Goal: Task Accomplishment & Management: Manage account settings

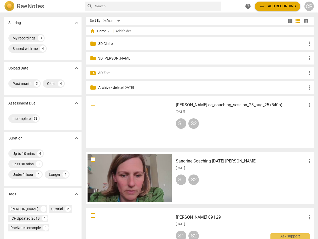
click at [263, 3] on button "add Add recording" at bounding box center [277, 6] width 45 height 9
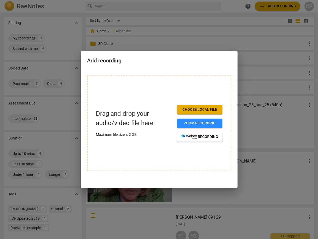
click at [201, 113] on button "Choose local file" at bounding box center [199, 109] width 45 height 9
click at [213, 40] on div at bounding box center [159, 119] width 318 height 239
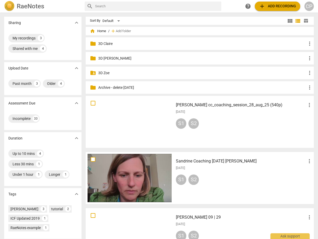
click at [102, 71] on p "3D Zoe" at bounding box center [202, 72] width 208 height 5
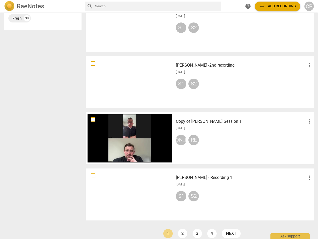
scroll to position [324, 0]
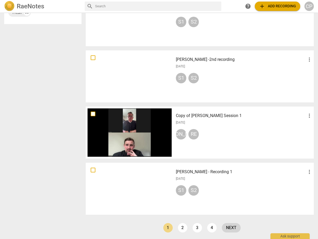
click at [232, 229] on link "next" at bounding box center [231, 227] width 19 height 9
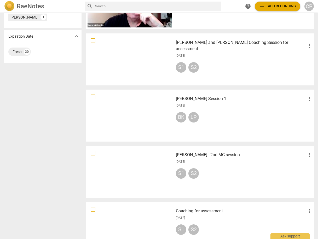
scroll to position [324, 0]
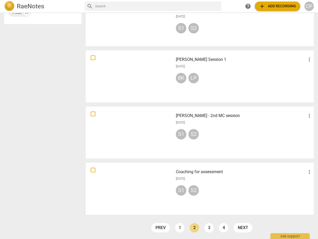
click at [243, 229] on link "next" at bounding box center [243, 227] width 19 height 9
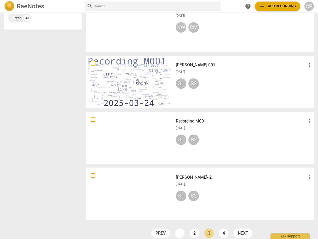
scroll to position [324, 0]
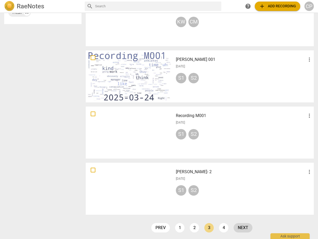
click at [243, 228] on link "next" at bounding box center [243, 227] width 19 height 9
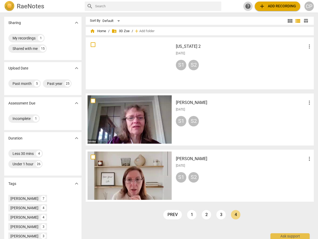
click at [247, 7] on span "help" at bounding box center [248, 6] width 6 height 6
click at [169, 8] on input "text" at bounding box center [157, 6] width 124 height 8
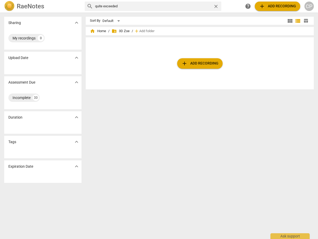
drag, startPoint x: 103, startPoint y: 6, endPoint x: 90, endPoint y: 5, distance: 12.6
click at [90, 5] on div "search quite exceeded close" at bounding box center [153, 6] width 137 height 9
type input "d"
click at [101, 31] on span "home Home" at bounding box center [98, 30] width 16 height 5
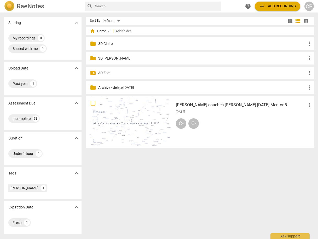
click at [100, 33] on span "home Home" at bounding box center [98, 30] width 16 height 5
click at [96, 32] on span "home Home" at bounding box center [98, 30] width 16 height 5
click at [95, 32] on span "home" at bounding box center [92, 30] width 5 height 5
drag, startPoint x: 314, startPoint y: 3, endPoint x: 310, endPoint y: 4, distance: 4.1
click at [314, 3] on div "RaeNotes search help add Add recording CP" at bounding box center [159, 6] width 318 height 10
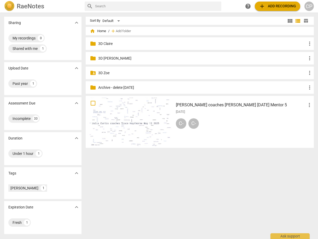
click at [310, 4] on div "CP" at bounding box center [308, 6] width 9 height 9
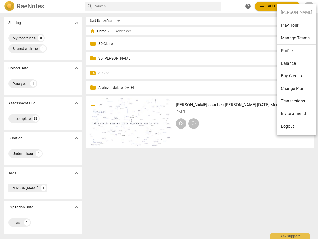
click at [294, 39] on li "Manage Teams" at bounding box center [297, 38] width 40 height 13
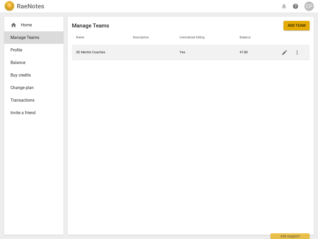
click at [87, 54] on td "3D Mentor Coaches" at bounding box center [100, 52] width 57 height 15
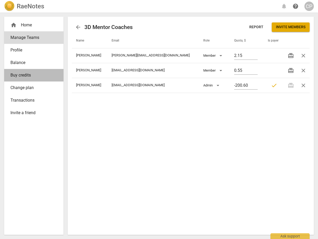
click at [35, 74] on span "Buy credits" at bounding box center [31, 75] width 43 height 6
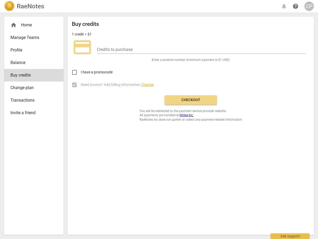
click at [25, 63] on span "Balance" at bounding box center [31, 63] width 43 height 6
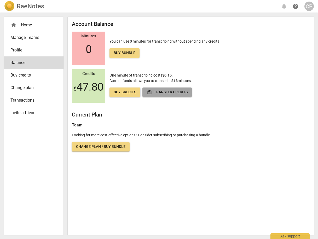
click at [168, 91] on span "redeem Transfer credits" at bounding box center [167, 92] width 41 height 5
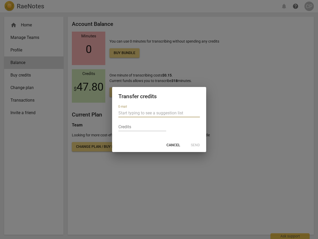
click at [176, 144] on span "Cancel" at bounding box center [173, 145] width 14 height 5
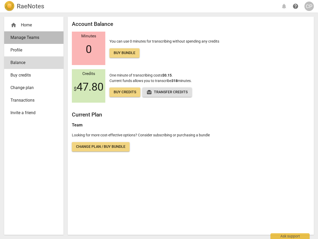
click at [24, 39] on span "Manage Teams" at bounding box center [31, 38] width 43 height 6
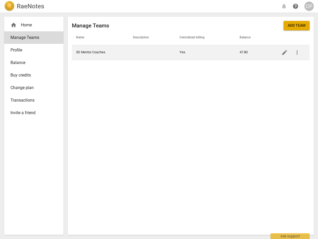
click at [102, 56] on td "3D Mentor Coaches" at bounding box center [100, 52] width 57 height 15
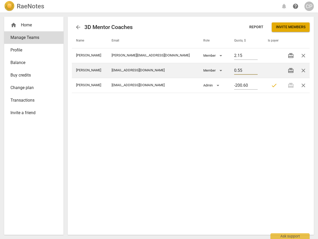
drag, startPoint x: 235, startPoint y: 68, endPoint x: 217, endPoint y: 71, distance: 17.9
click at [217, 71] on tr "[PERSON_NAME] [EMAIL_ADDRESS][DOMAIN_NAME] Member 0.55 redeem close" at bounding box center [191, 70] width 238 height 15
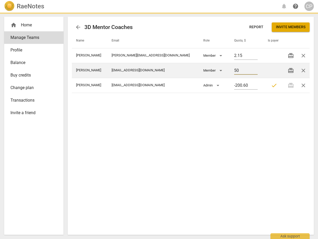
type input "50.00"
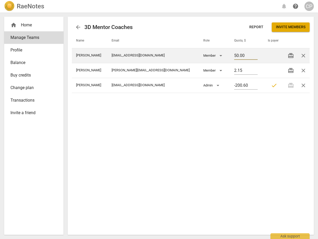
drag, startPoint x: 235, startPoint y: 56, endPoint x: 227, endPoint y: 56, distance: 8.1
click at [234, 56] on input "50.00" at bounding box center [246, 56] width 24 height 8
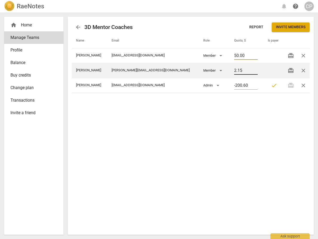
click at [234, 68] on input "2.15" at bounding box center [246, 71] width 24 height 8
drag, startPoint x: 233, startPoint y: 71, endPoint x: 218, endPoint y: 70, distance: 15.2
click at [218, 70] on tr "[PERSON_NAME] [PERSON_NAME][EMAIL_ADDRESS][DOMAIN_NAME] Member 2.15 redeem close" at bounding box center [191, 70] width 238 height 15
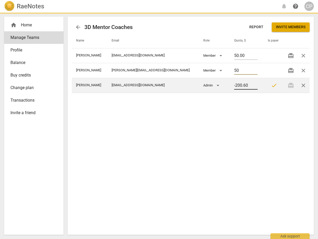
type input "50.00"
click at [242, 84] on input "-200.60" at bounding box center [246, 86] width 24 height 8
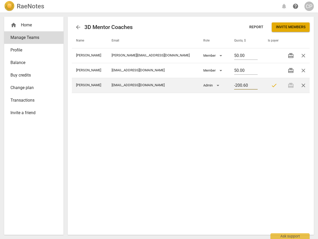
drag, startPoint x: 238, startPoint y: 84, endPoint x: 220, endPoint y: 86, distance: 18.3
click at [230, 86] on td "-200.60" at bounding box center [247, 85] width 34 height 15
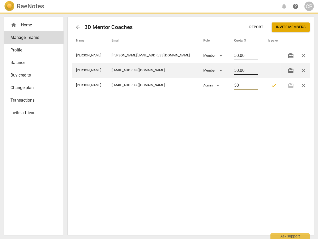
drag, startPoint x: 244, startPoint y: 73, endPoint x: 240, endPoint y: 73, distance: 3.4
click at [243, 73] on input "50.00" at bounding box center [246, 71] width 24 height 8
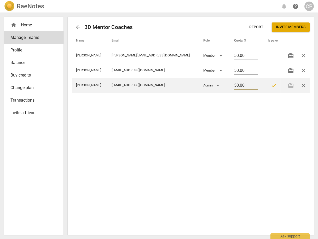
drag, startPoint x: 237, startPoint y: 86, endPoint x: 215, endPoint y: 87, distance: 22.5
click at [215, 87] on tr "[PERSON_NAME] [PERSON_NAME][EMAIL_ADDRESS][DOMAIN_NAME] Admin 50.00 check redee…" at bounding box center [191, 85] width 238 height 15
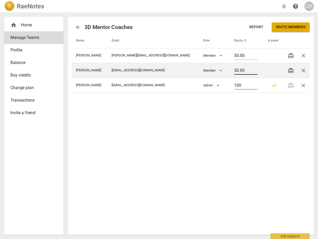
click at [238, 71] on input "50.00" at bounding box center [246, 71] width 24 height 8
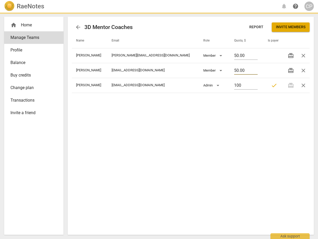
type input "100.00"
